Goal: Check status: Check status

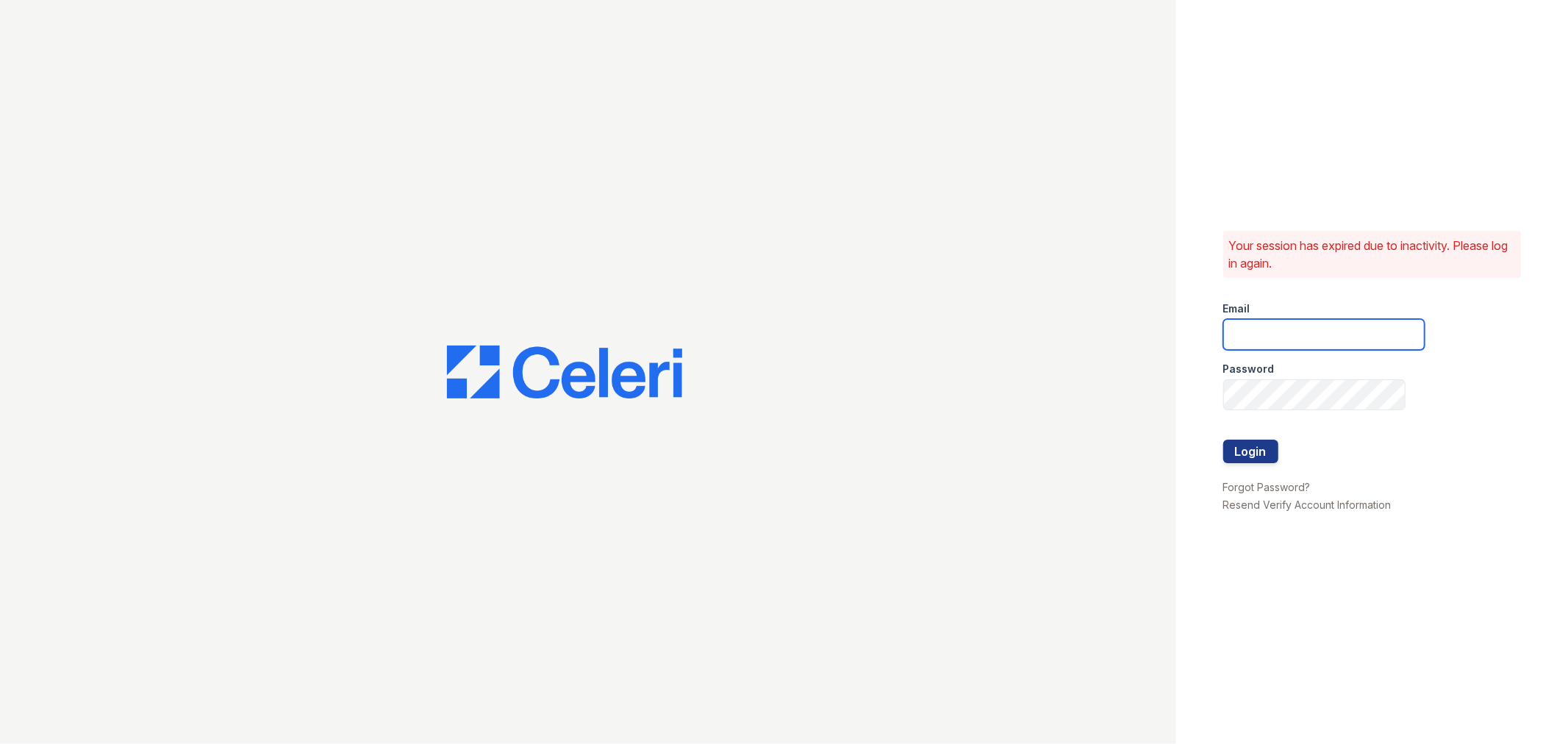
click at [1260, 339] on input "email" at bounding box center [1323, 334] width 201 height 31
type input "pennstation2@cafmanagement.com"
click at [1265, 449] on button "Login" at bounding box center [1251, 451] width 56 height 24
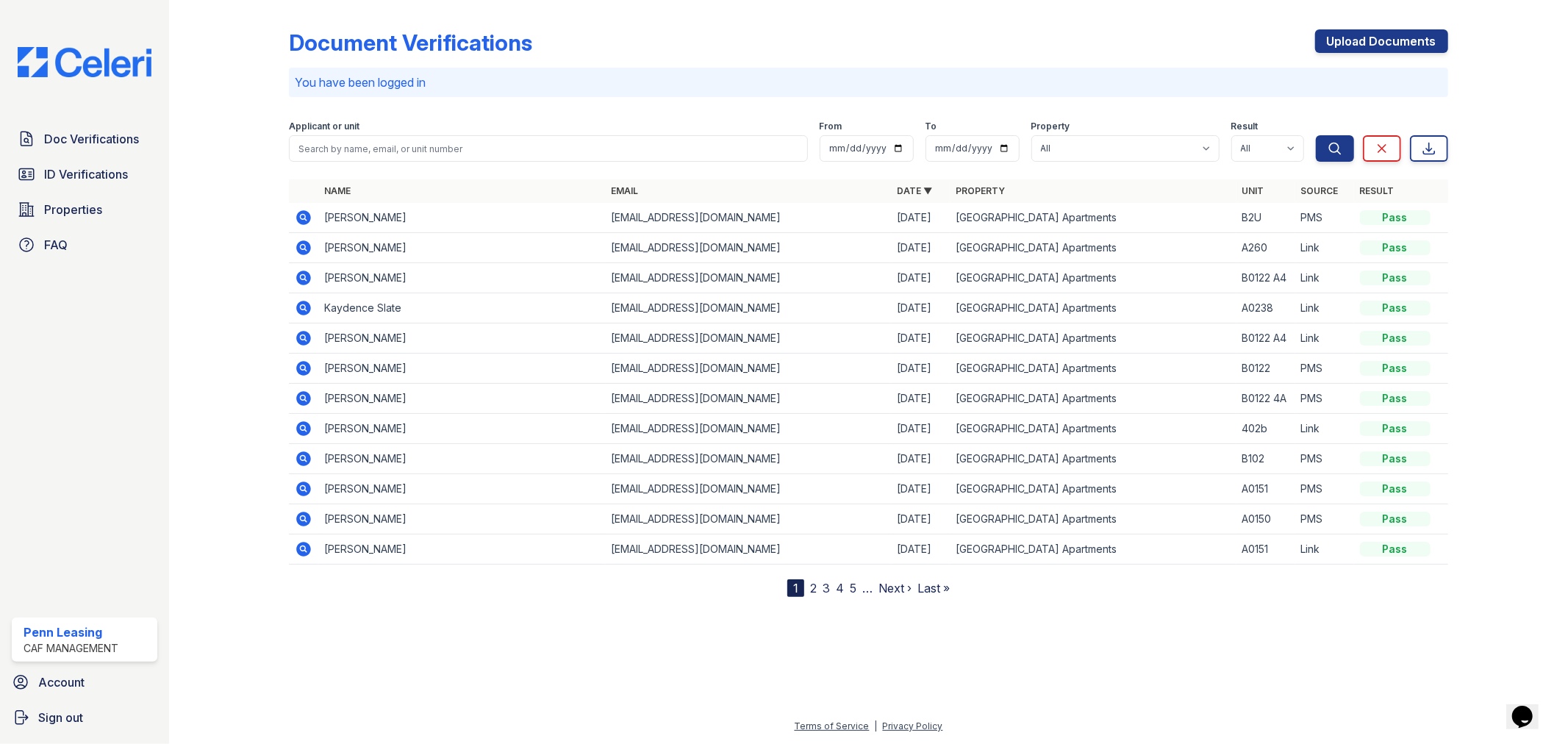
click at [412, 121] on div "Applicant or unit" at bounding box center [547, 128] width 518 height 15
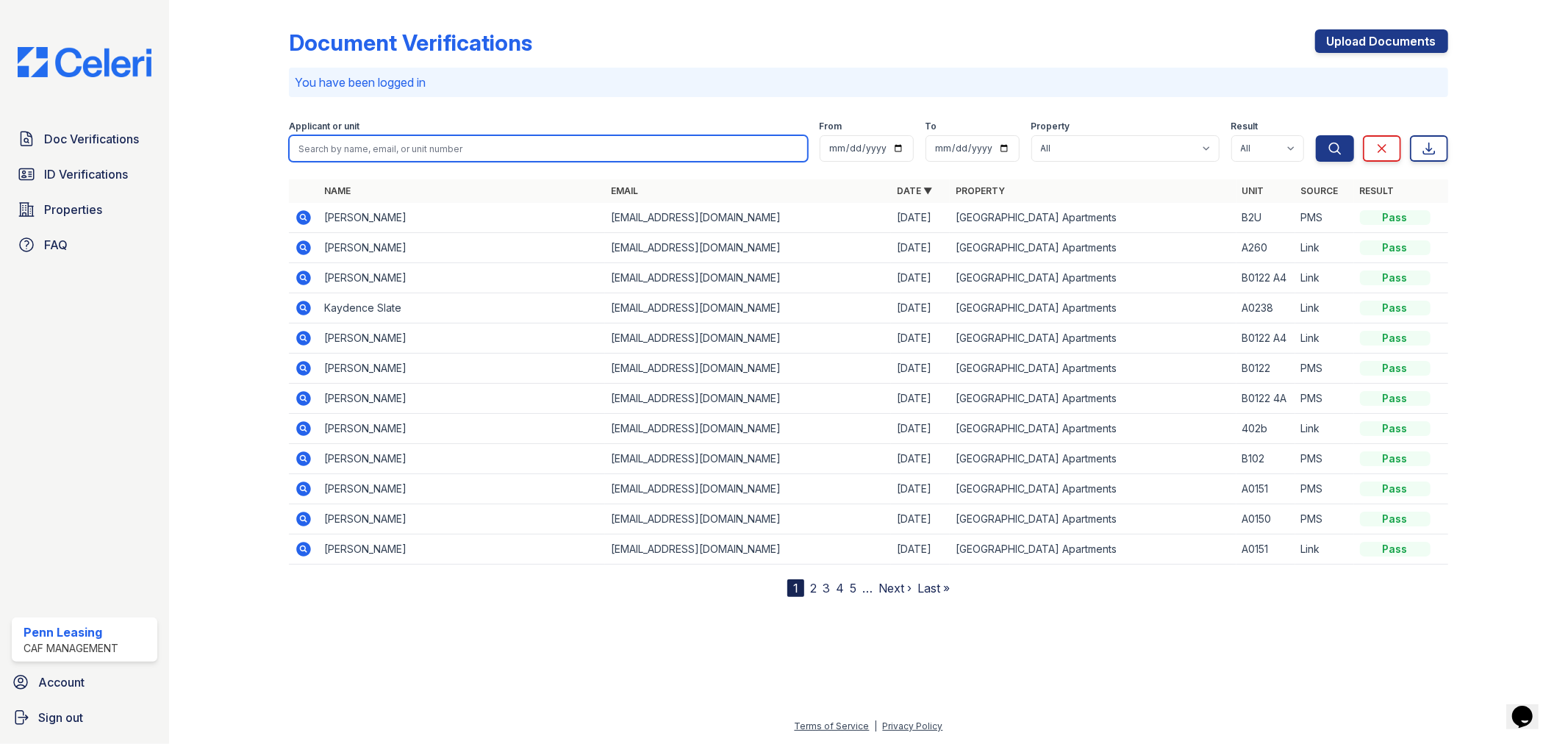
click at [355, 149] on input "search" at bounding box center [547, 148] width 518 height 27
type input "T"
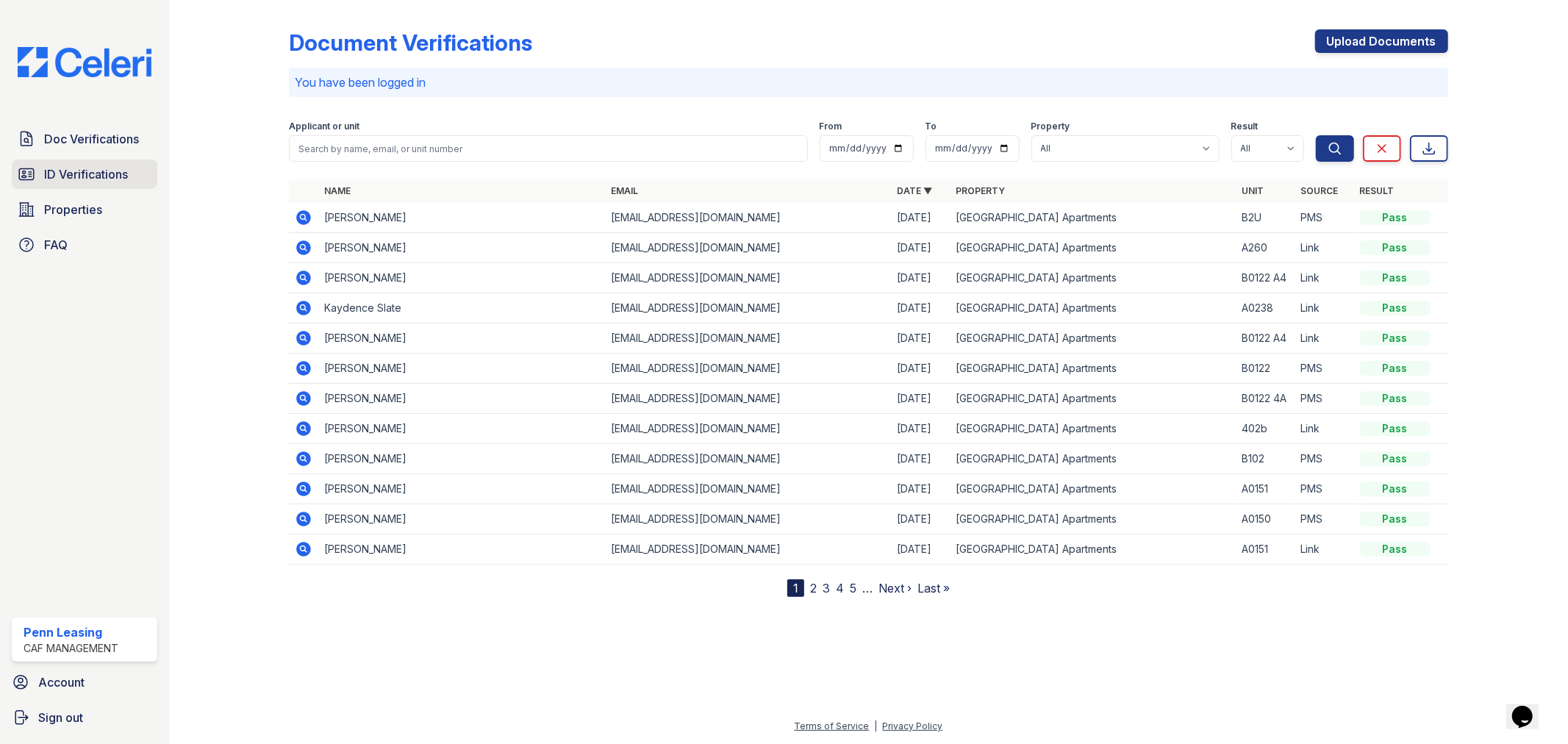
click at [114, 166] on span "ID Verifications" at bounding box center [85, 175] width 83 height 18
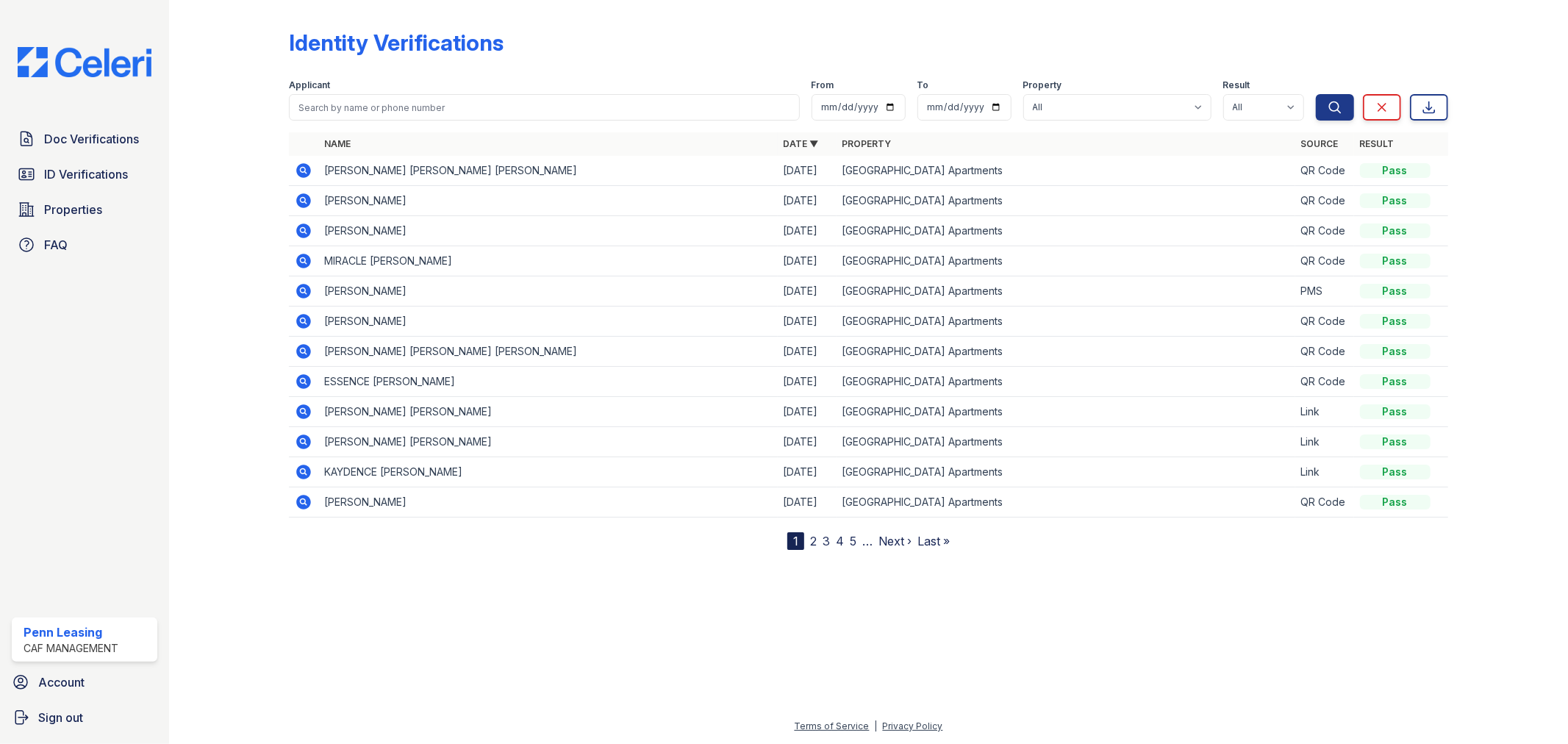
click at [306, 166] on icon at bounding box center [303, 171] width 15 height 15
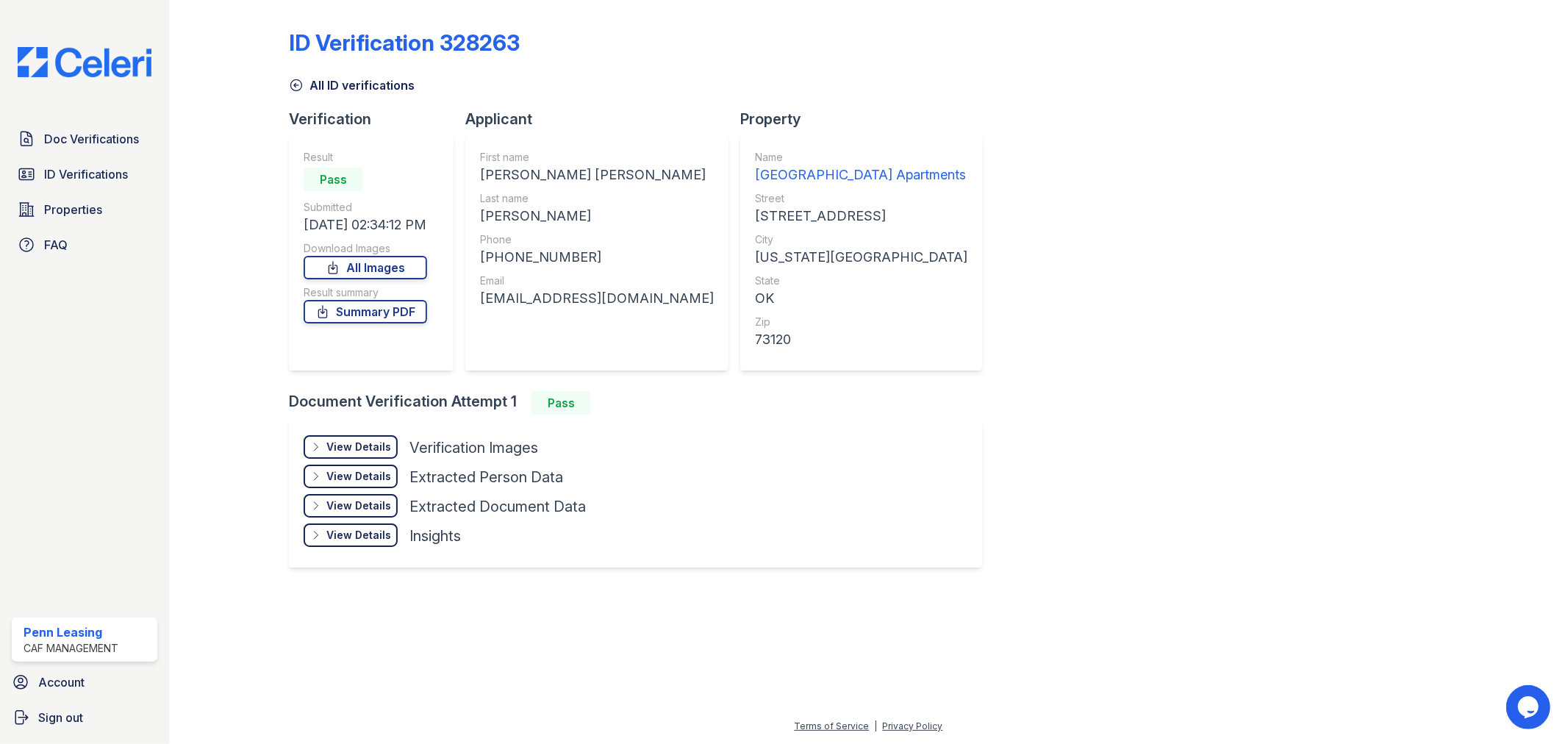
click at [328, 445] on div "View Details" at bounding box center [358, 446] width 64 height 15
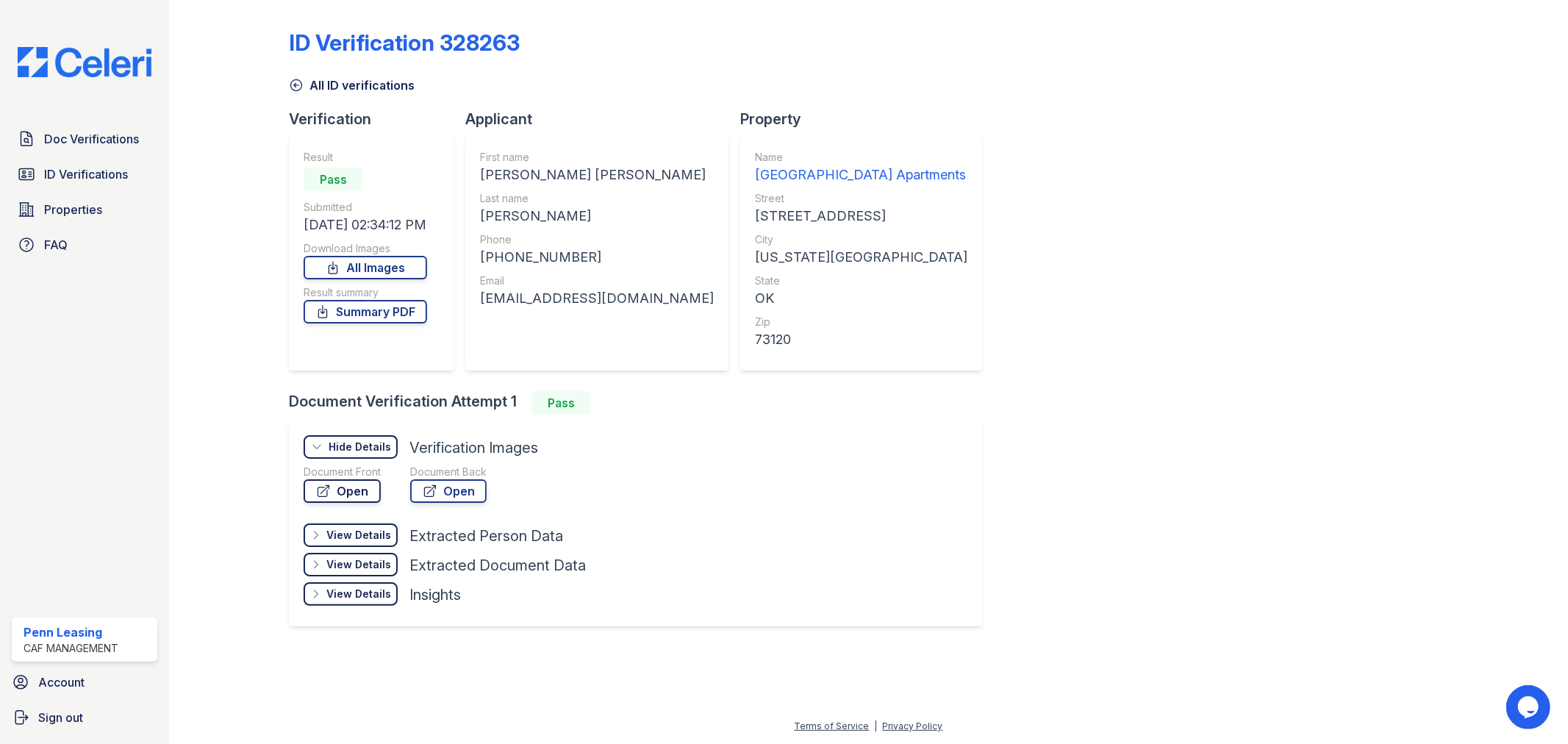
click at [350, 484] on link "Open" at bounding box center [342, 491] width 77 height 24
click at [444, 486] on link "Open" at bounding box center [448, 491] width 76 height 24
